Goal: Find contact information: Find contact information

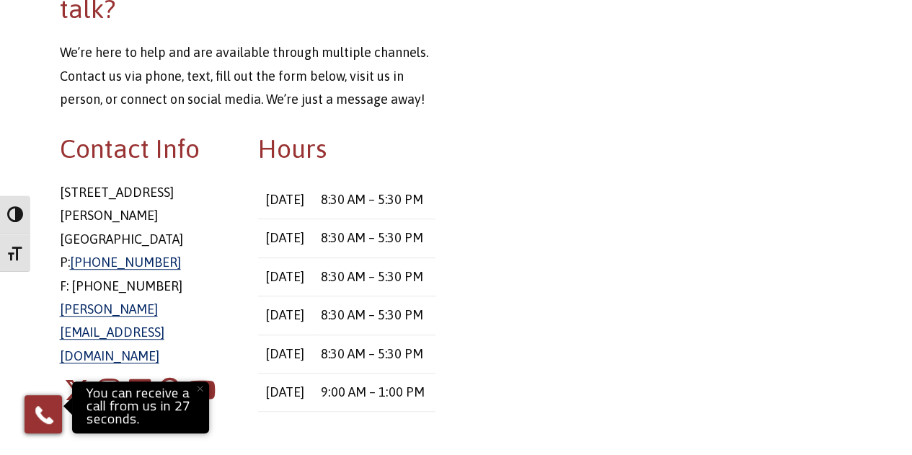
scroll to position [351, 0]
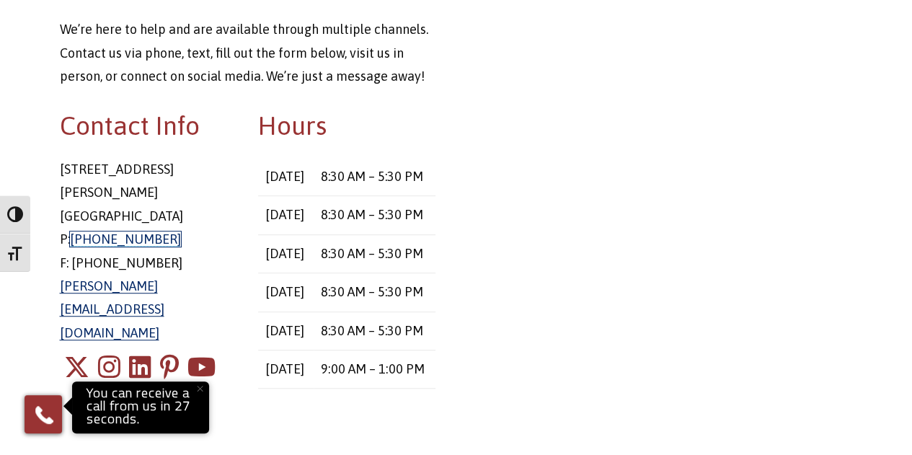
drag, startPoint x: 72, startPoint y: 213, endPoint x: 164, endPoint y: 216, distance: 92.4
click at [164, 216] on p "8 East Main Street Stafford Springs, CT 06076 P: 860-684-5270 F: 860-851-9564 c…" at bounding box center [148, 251] width 177 height 187
drag, startPoint x: 145, startPoint y: 217, endPoint x: 66, endPoint y: 210, distance: 79.0
click at [66, 210] on p "8 East Main Street Stafford Springs, CT 06076 P: 860-684-5270 F: 860-851-9564 c…" at bounding box center [148, 251] width 177 height 187
copy p ": 860-684-5270"
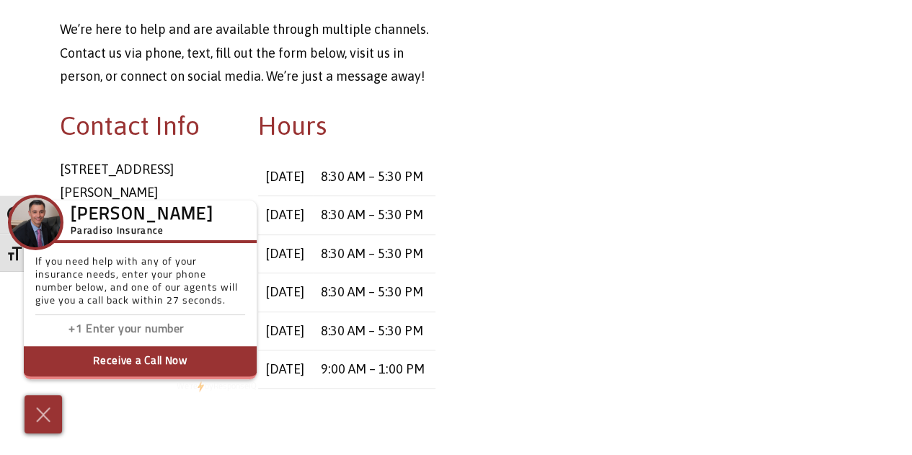
scroll to position [0, 0]
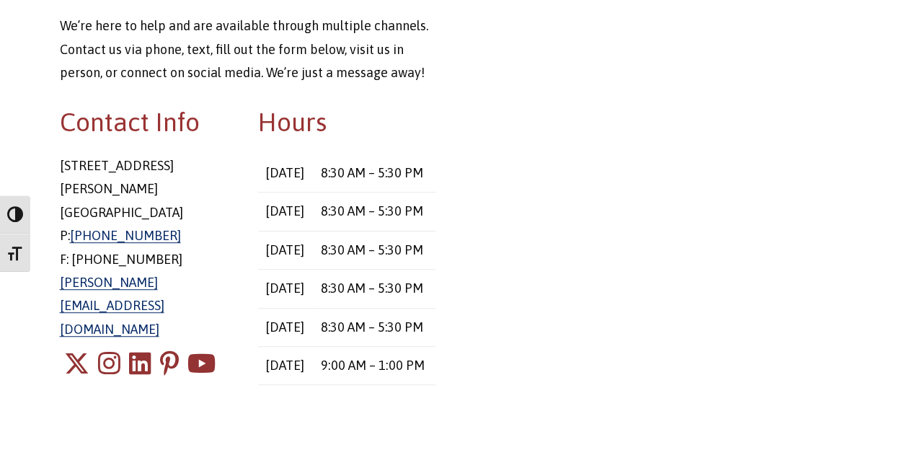
scroll to position [361, 0]
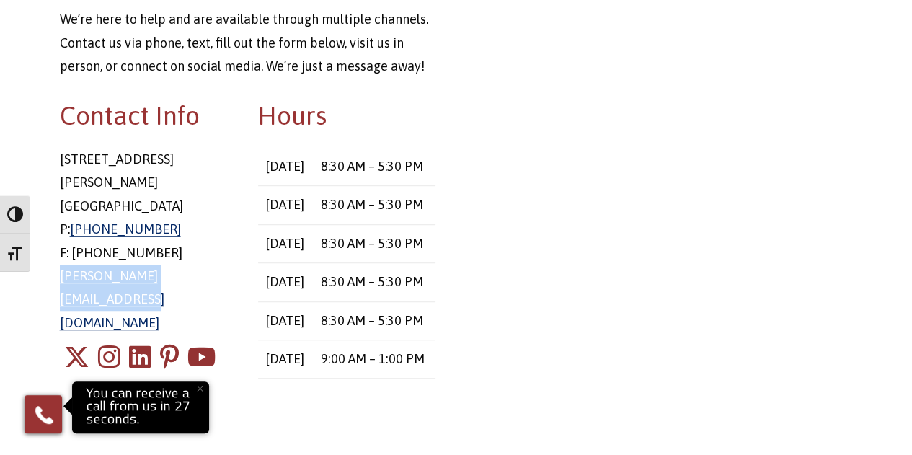
drag, startPoint x: 55, startPoint y: 258, endPoint x: 241, endPoint y: 258, distance: 186.1
click at [237, 258] on div "Contact Info 8 East Main Street Stafford Springs, CT 06076 P: 860-684-5270 F: 8…" at bounding box center [148, 253] width 199 height 312
copy link "chris@paradisoinsurance.com"
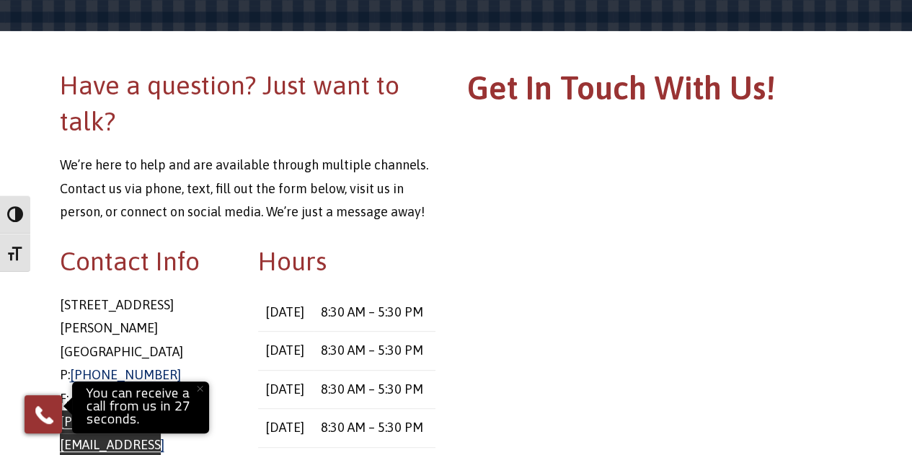
scroll to position [72, 0]
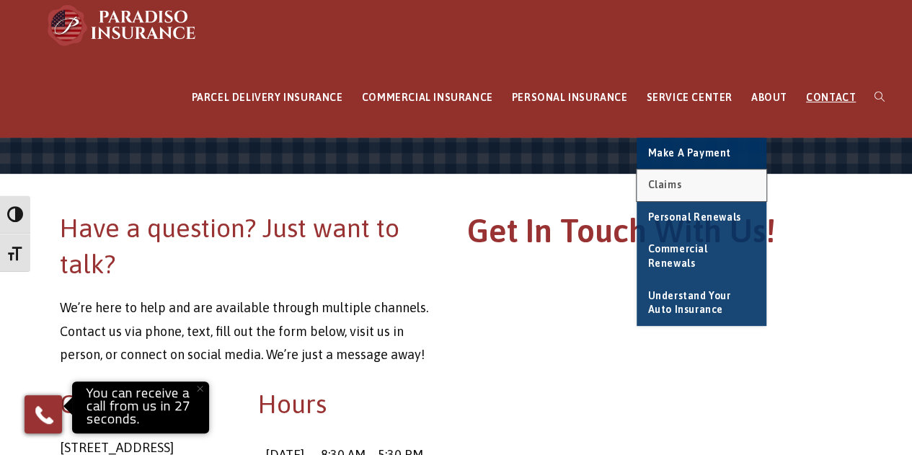
click at [718, 189] on link "Claims" at bounding box center [702, 186] width 130 height 32
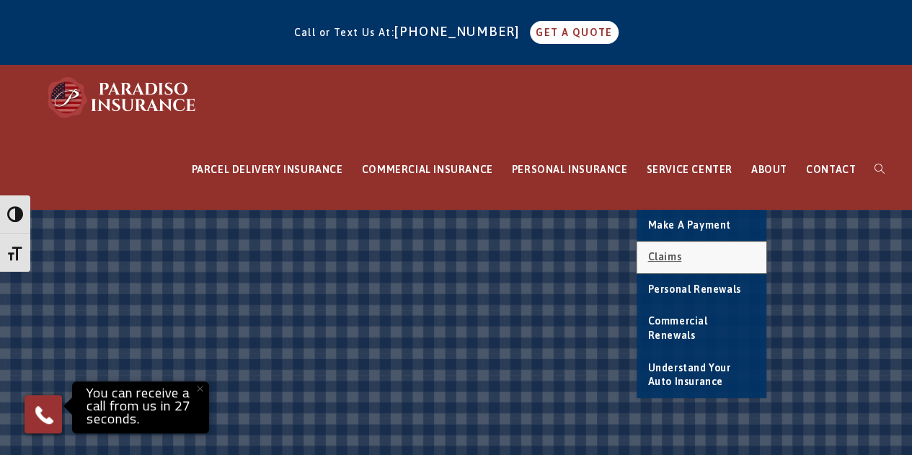
click at [680, 251] on span "Claims" at bounding box center [665, 257] width 34 height 12
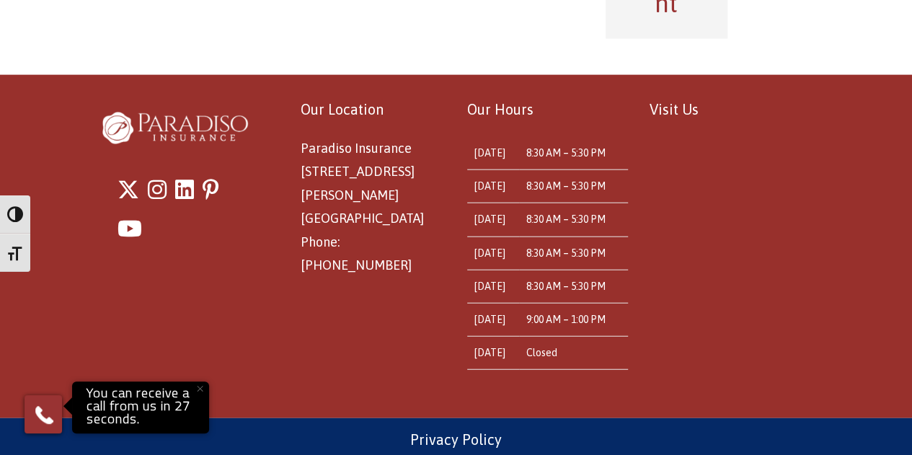
scroll to position [1675, 0]
